Goal: Task Accomplishment & Management: Manage account settings

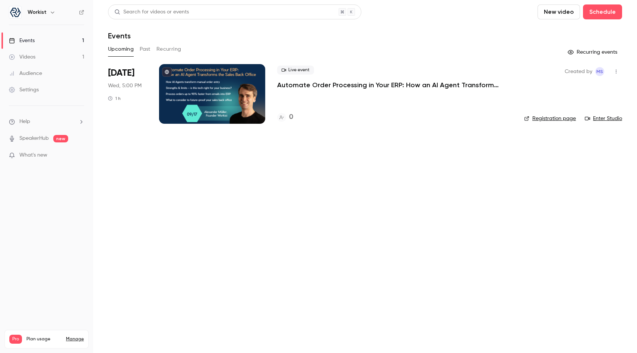
click at [547, 118] on link "Registration page" at bounding box center [550, 118] width 52 height 7
click at [615, 69] on icon "button" at bounding box center [617, 71] width 6 height 5
click at [273, 213] on div at bounding box center [318, 176] width 637 height 353
click at [347, 79] on div "Live event Automate Order Processing in Your ERP: How an AI Agent Transforms th…" at bounding box center [394, 78] width 235 height 24
click at [64, 53] on link "Videos 1" at bounding box center [46, 57] width 93 height 16
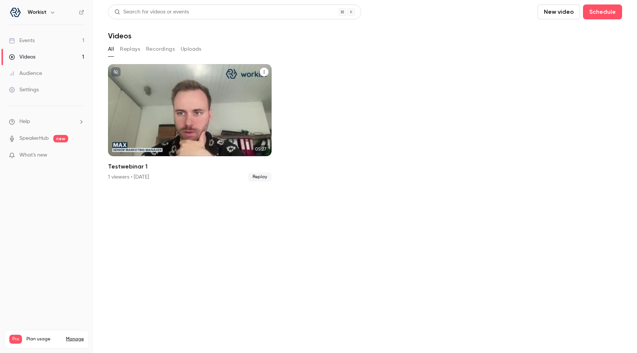
click at [268, 74] on div "Testwebinar 1" at bounding box center [264, 71] width 9 height 9
click at [267, 72] on button "Testwebinar 1" at bounding box center [264, 71] width 9 height 9
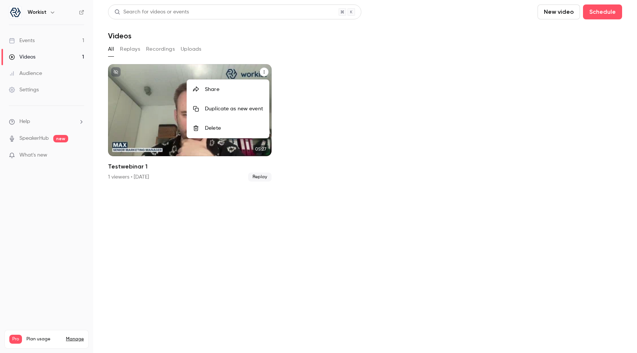
click at [220, 130] on div "Delete" at bounding box center [234, 128] width 58 height 7
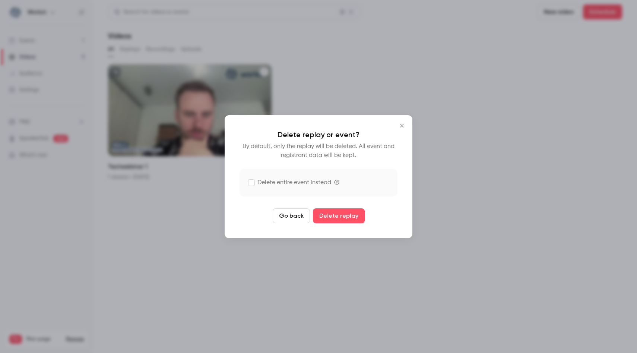
click at [400, 123] on icon "Close" at bounding box center [402, 126] width 9 height 6
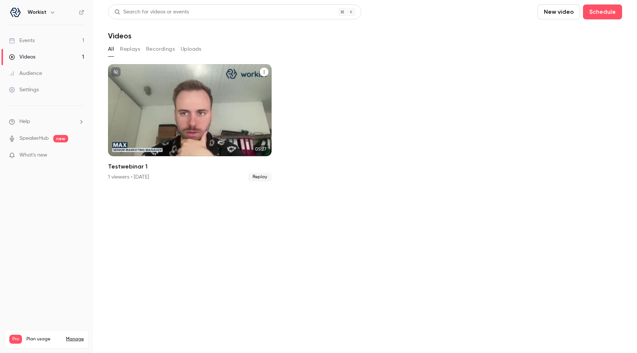
click at [265, 71] on icon "Testwebinar 1" at bounding box center [264, 72] width 4 height 4
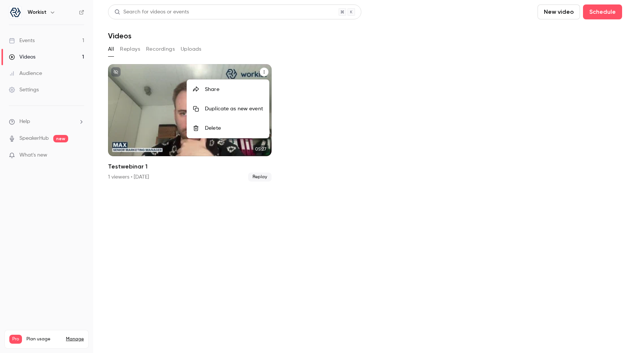
click at [239, 128] on div "Delete" at bounding box center [234, 128] width 58 height 7
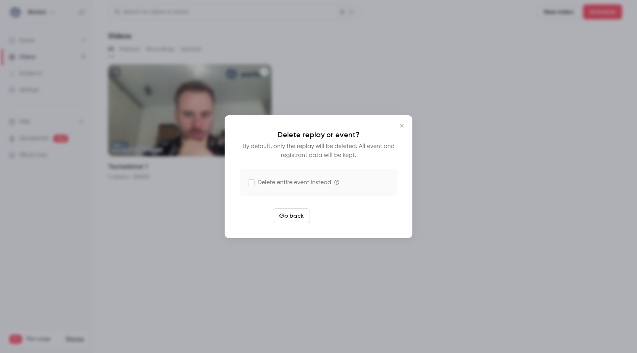
click at [338, 214] on button "Delete replay" at bounding box center [339, 215] width 52 height 15
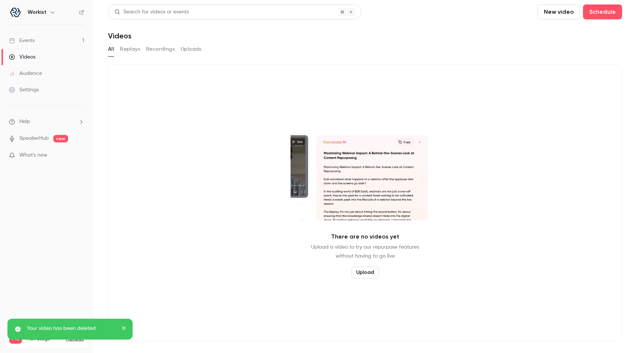
click at [52, 40] on link "Events 1" at bounding box center [46, 40] width 93 height 16
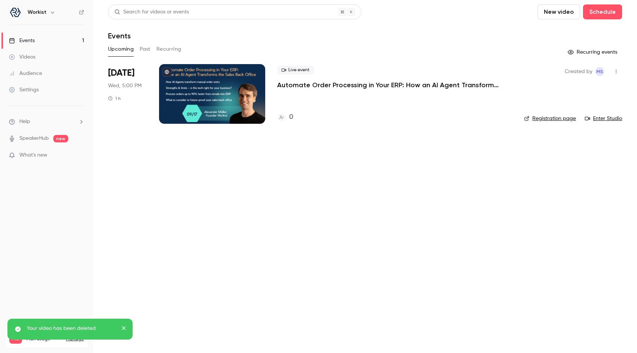
click at [141, 50] on button "Past" at bounding box center [145, 49] width 11 height 12
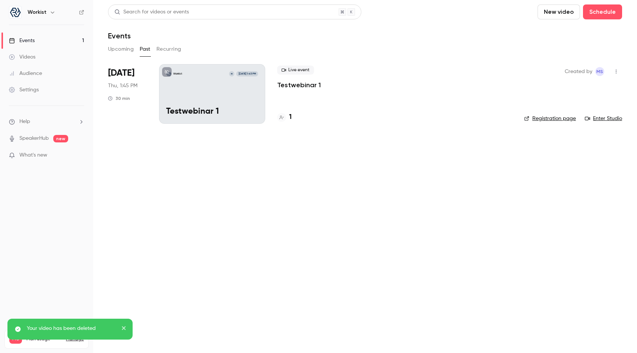
click at [617, 73] on icon "button" at bounding box center [617, 71] width 6 height 5
click at [569, 171] on div "Delete" at bounding box center [588, 167] width 57 height 7
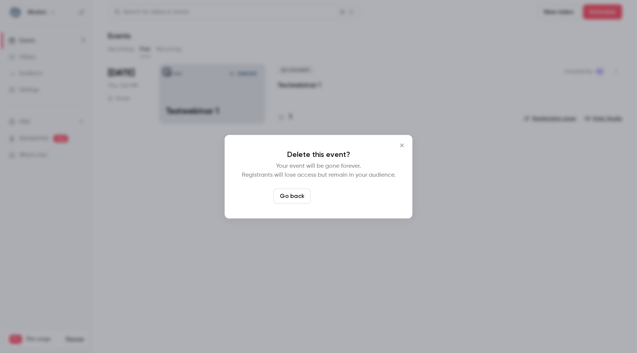
click at [351, 193] on button "Delete event" at bounding box center [339, 196] width 50 height 15
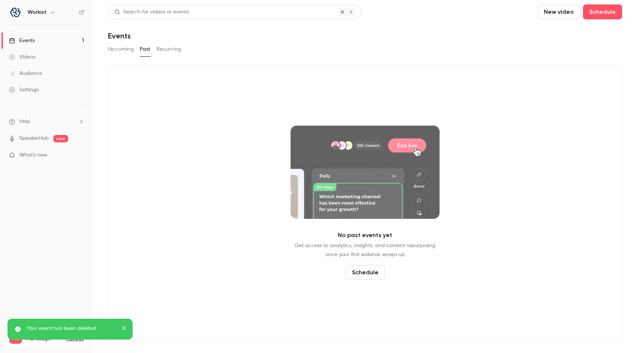
click at [127, 48] on button "Upcoming" at bounding box center [121, 49] width 26 height 12
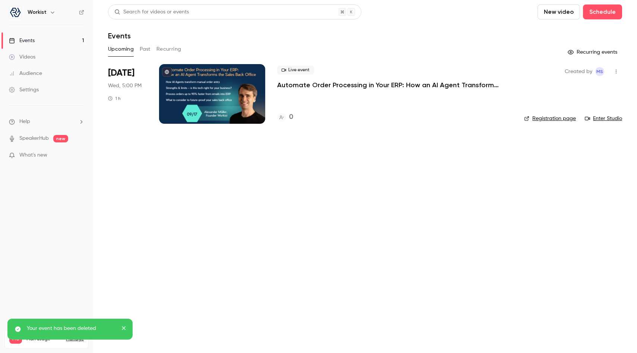
click at [151, 49] on div "Upcoming Past Recurring" at bounding box center [365, 49] width 514 height 12
click at [144, 49] on button "Past" at bounding box center [145, 49] width 11 height 12
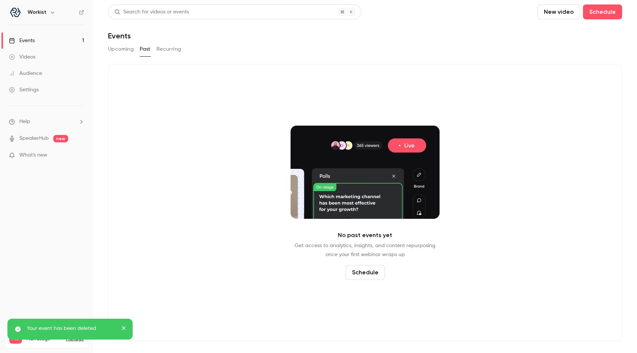
click at [126, 48] on button "Upcoming" at bounding box center [121, 49] width 26 height 12
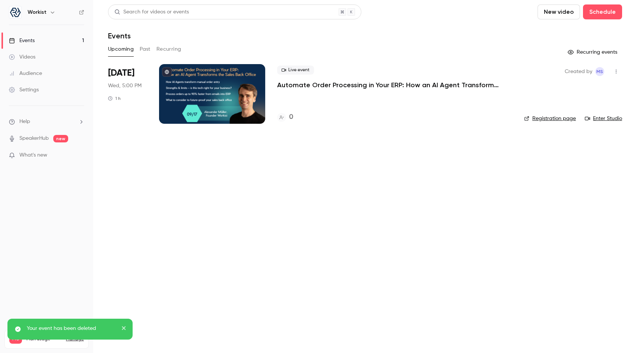
click at [168, 49] on button "Recurring" at bounding box center [169, 49] width 25 height 12
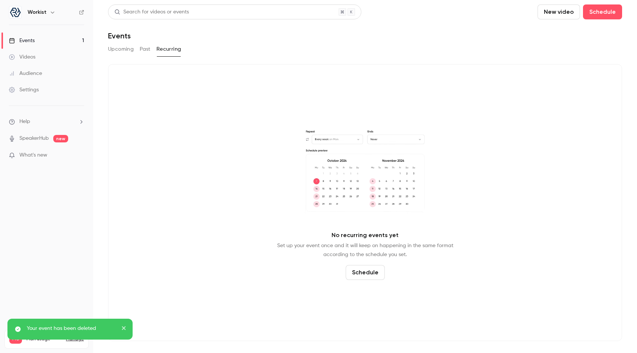
click at [117, 51] on button "Upcoming" at bounding box center [121, 49] width 26 height 12
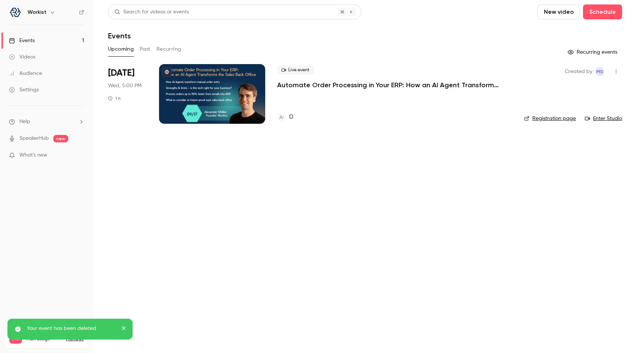
click at [60, 37] on link "Events 1" at bounding box center [46, 40] width 93 height 16
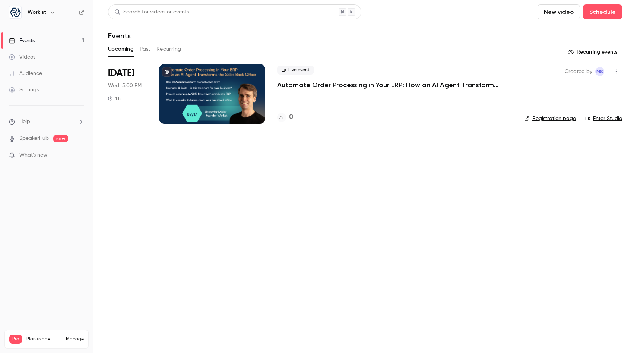
click at [546, 119] on link "Registration page" at bounding box center [550, 118] width 52 height 7
